Goal: Navigation & Orientation: Find specific page/section

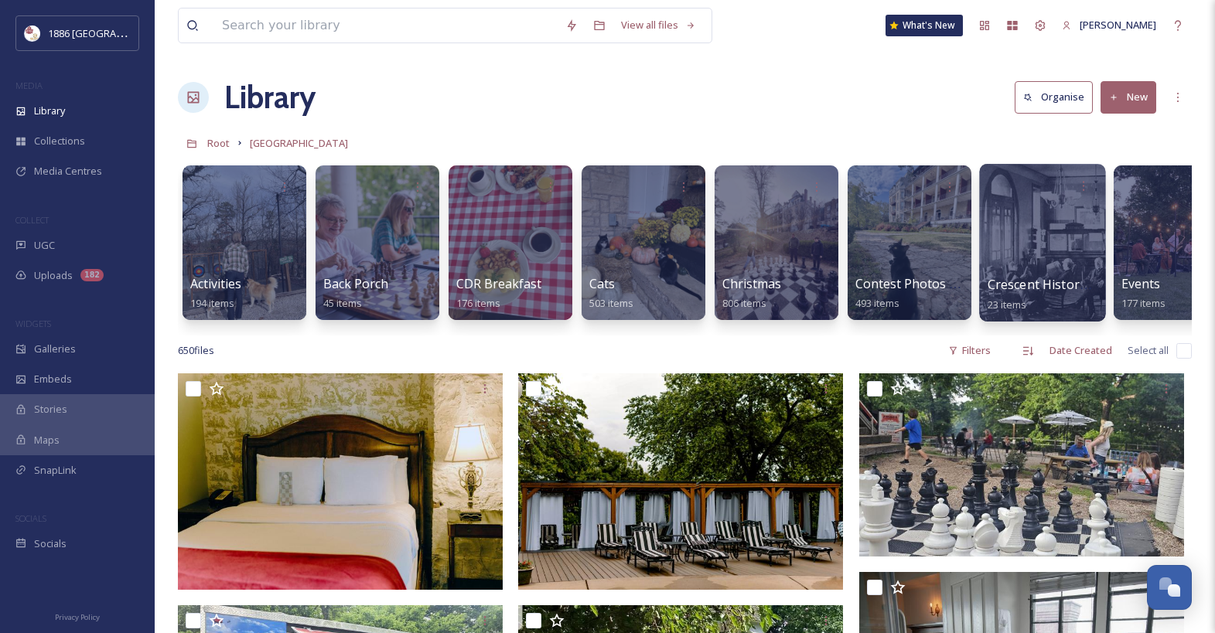
click at [984, 282] on div at bounding box center [1042, 243] width 126 height 158
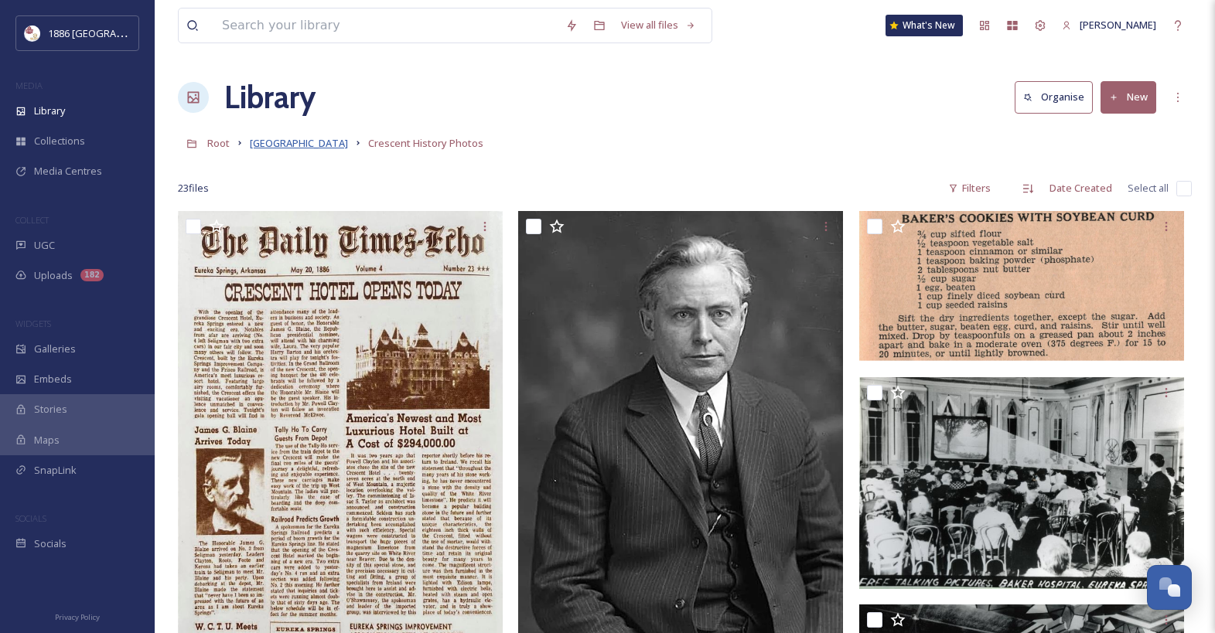
click at [274, 140] on span "[GEOGRAPHIC_DATA]" at bounding box center [299, 143] width 98 height 14
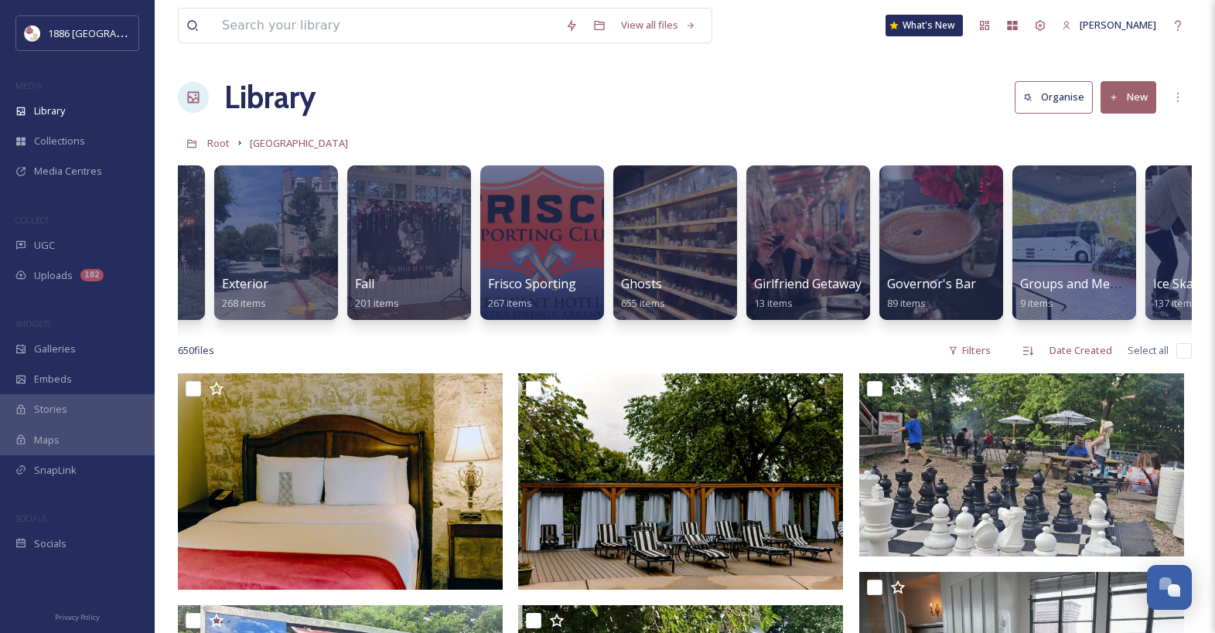
scroll to position [0, 1318]
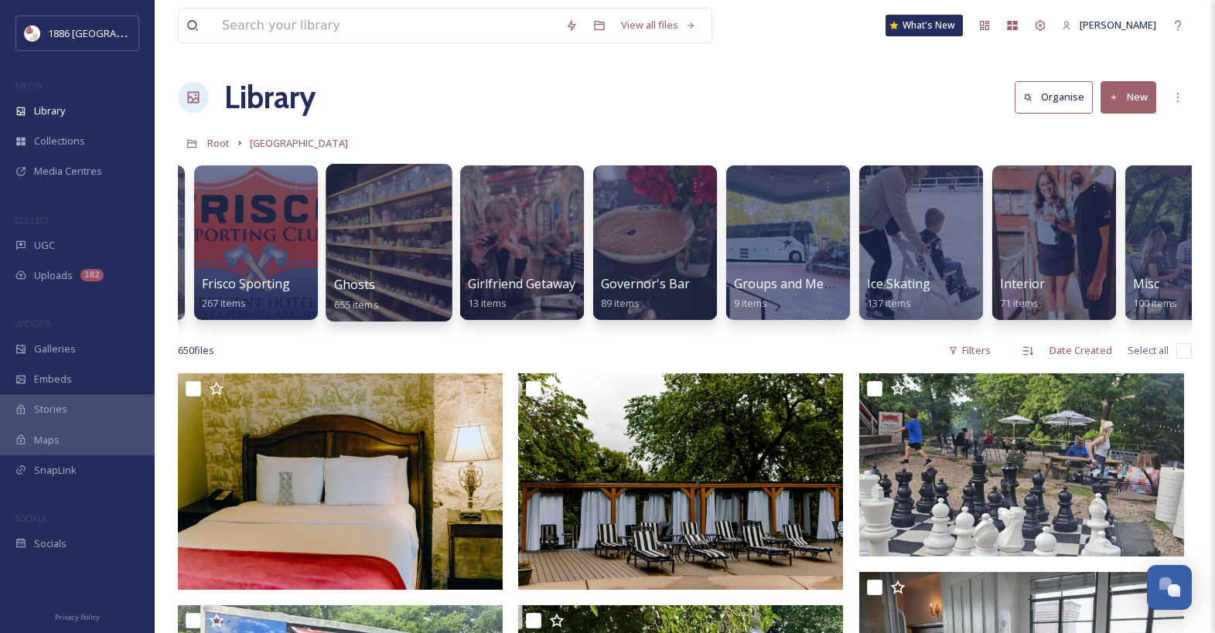
click at [410, 264] on div at bounding box center [389, 243] width 126 height 158
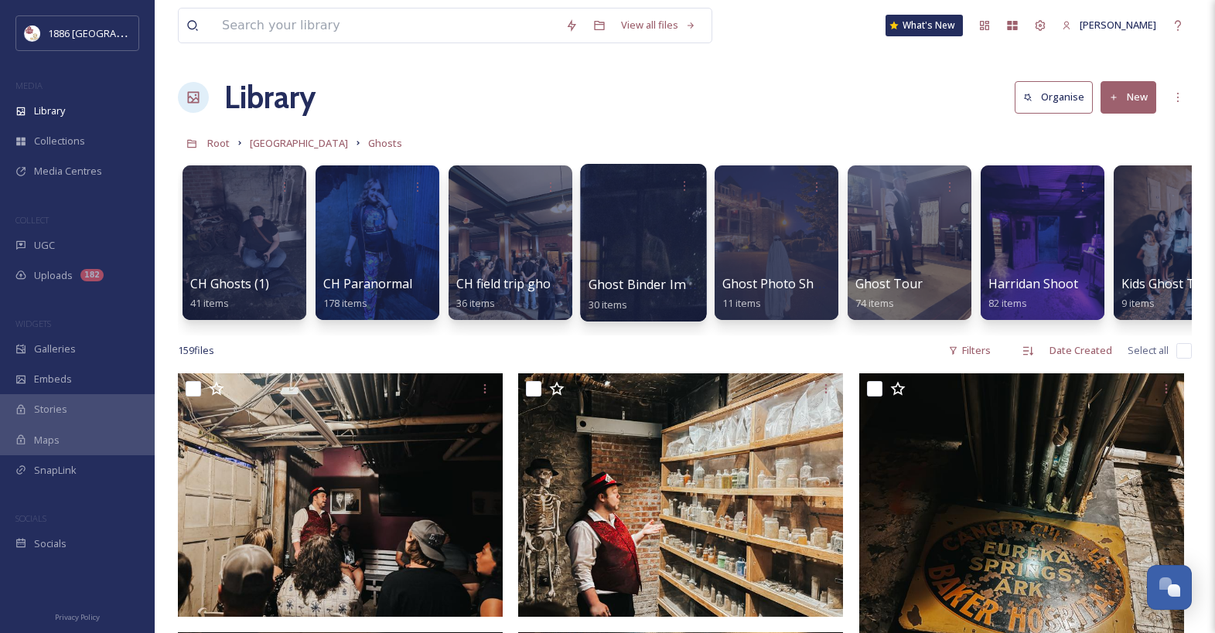
click at [646, 292] on span "Ghost Binder Images" at bounding box center [650, 284] width 124 height 17
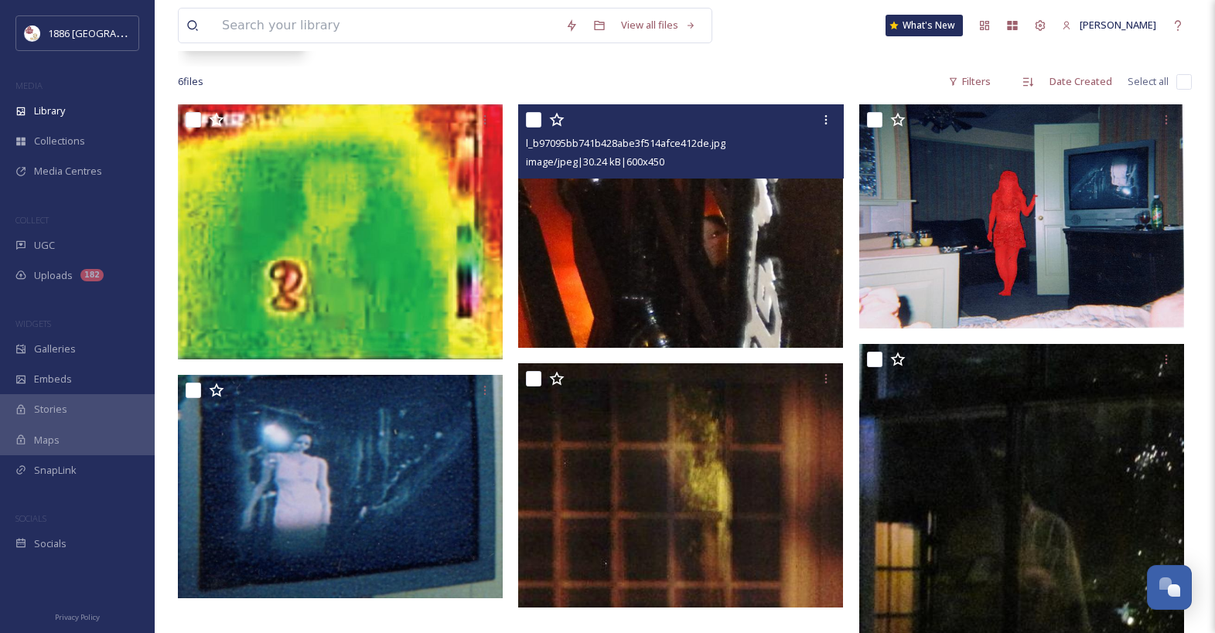
scroll to position [373, 0]
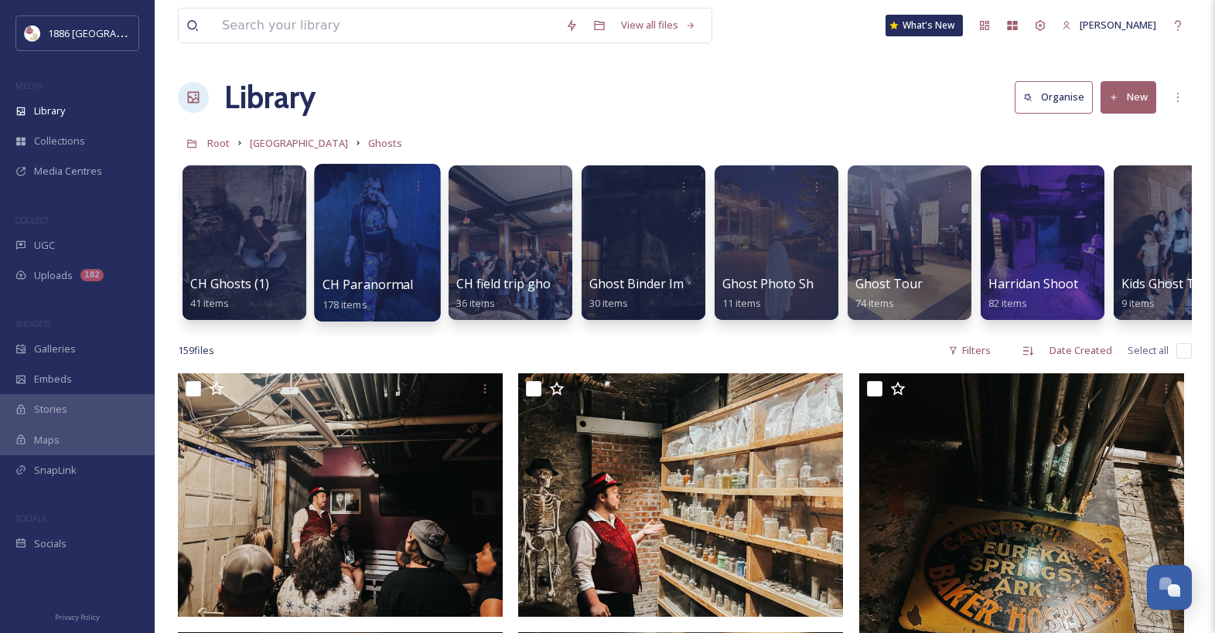
click at [363, 258] on div at bounding box center [377, 243] width 126 height 158
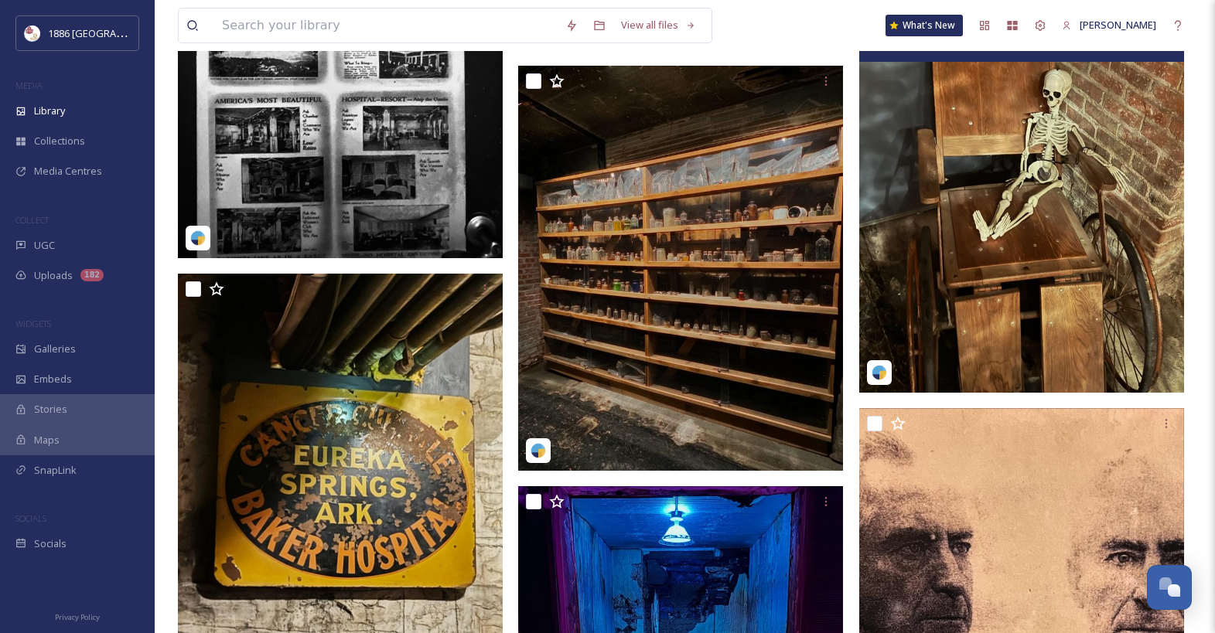
scroll to position [7604, 0]
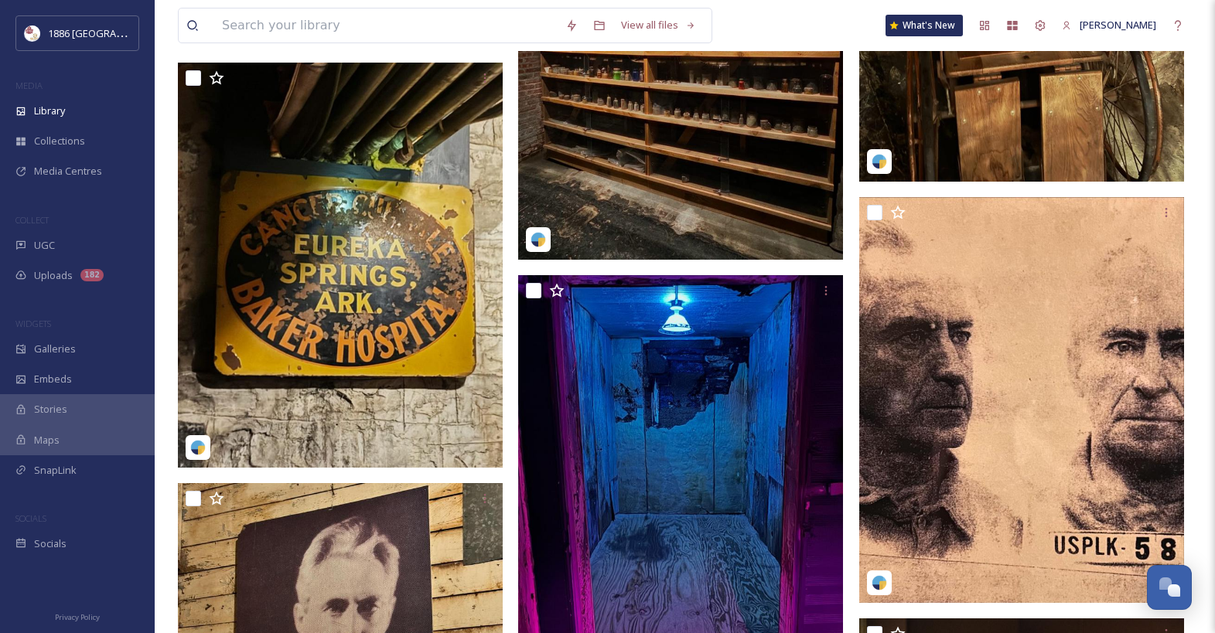
click at [877, 169] on img at bounding box center [878, 161] width 15 height 15
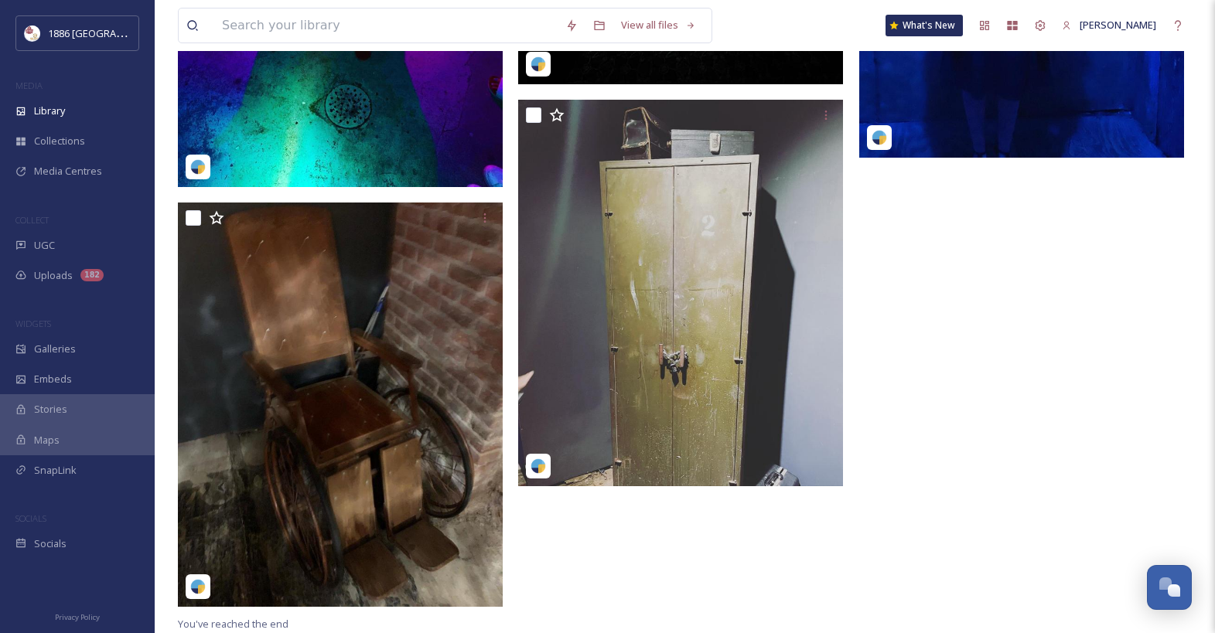
scroll to position [21117, 0]
